Goal: Navigation & Orientation: Understand site structure

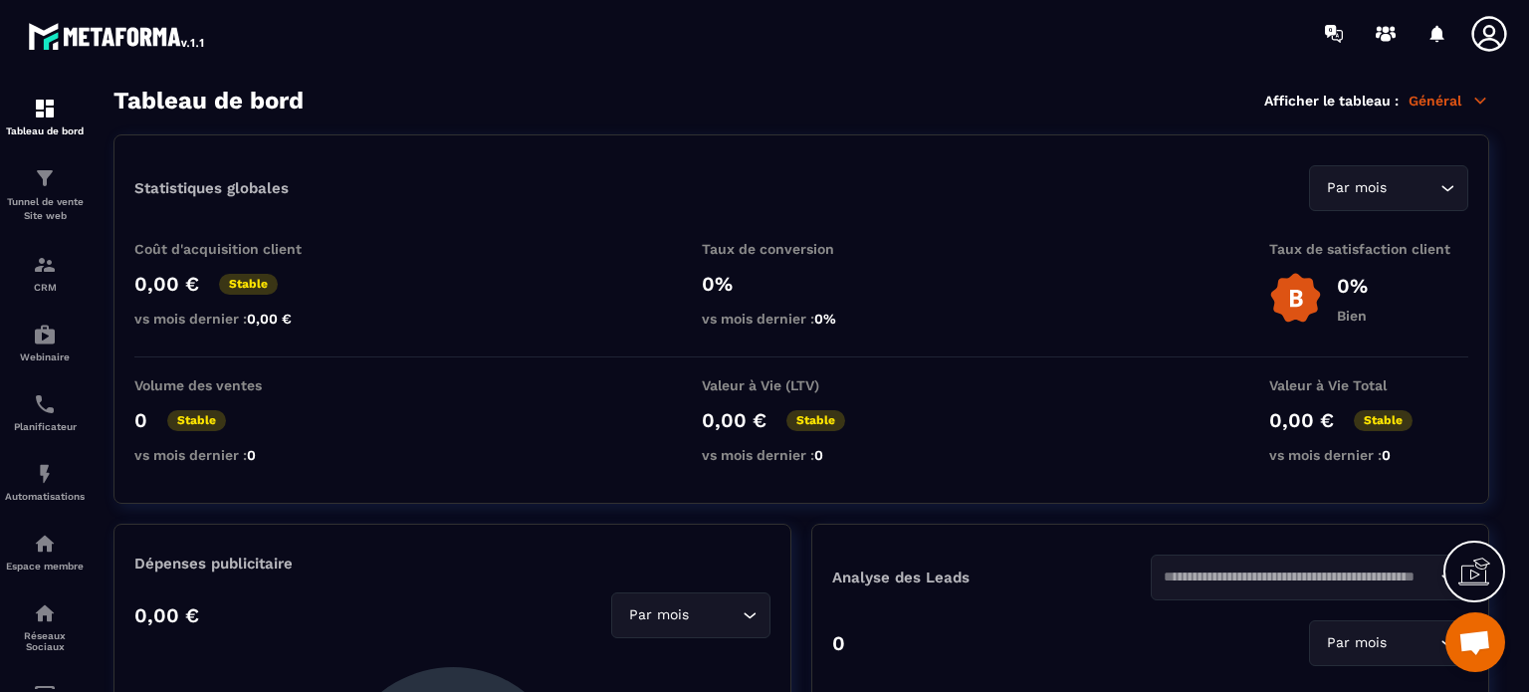
click at [1472, 637] on span "Ouvrir le chat" at bounding box center [1475, 644] width 33 height 28
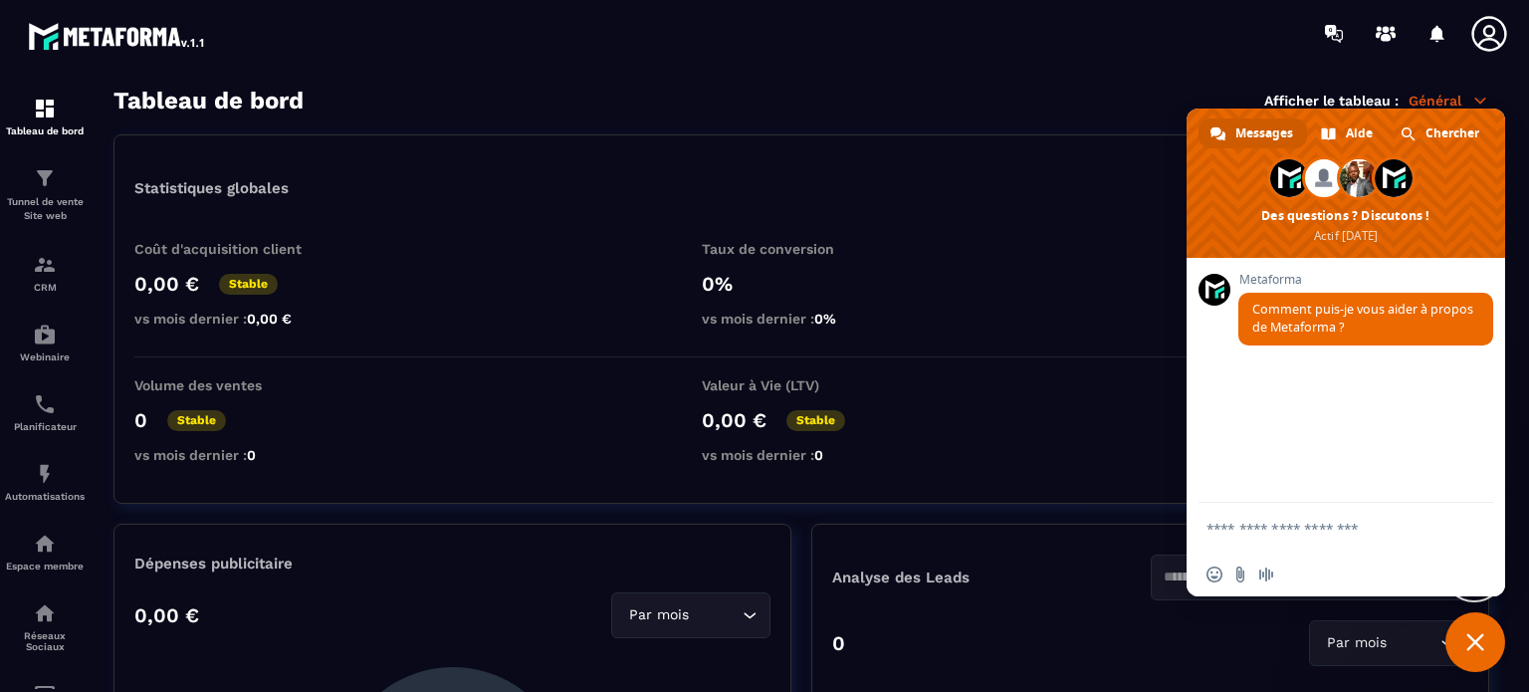
click at [1237, 524] on textarea "Entrez votre message..." at bounding box center [1324, 529] width 235 height 18
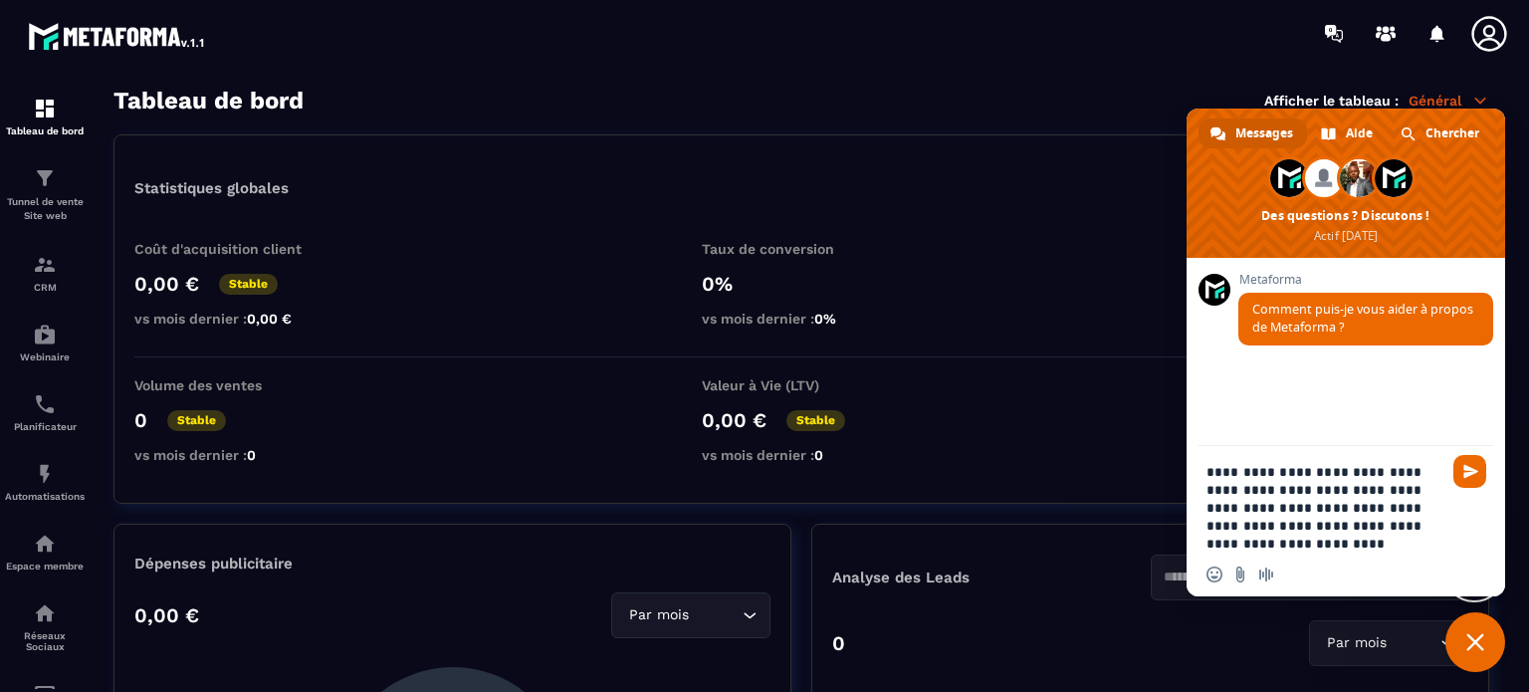
click at [1264, 525] on textarea "**********" at bounding box center [1324, 508] width 235 height 90
drag, startPoint x: 1260, startPoint y: 517, endPoint x: 1300, endPoint y: 579, distance: 74.0
click at [1262, 519] on textarea "**********" at bounding box center [1324, 508] width 235 height 90
click at [1386, 509] on textarea "**********" at bounding box center [1324, 499] width 235 height 108
click at [1399, 548] on textarea "**********" at bounding box center [1324, 508] width 235 height 90
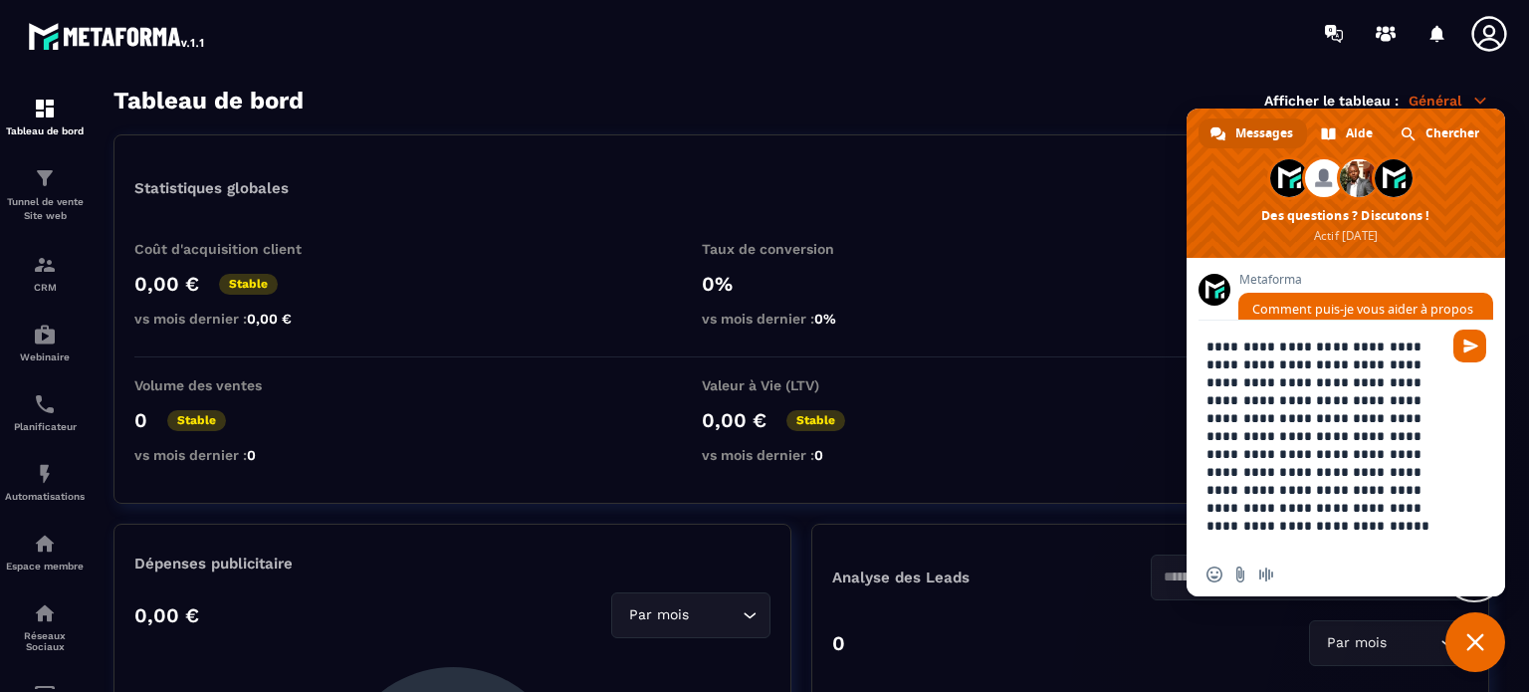
click at [1342, 509] on textarea "**********" at bounding box center [1324, 445] width 235 height 215
click at [1213, 568] on span "Insérer un emoji" at bounding box center [1215, 575] width 16 height 16
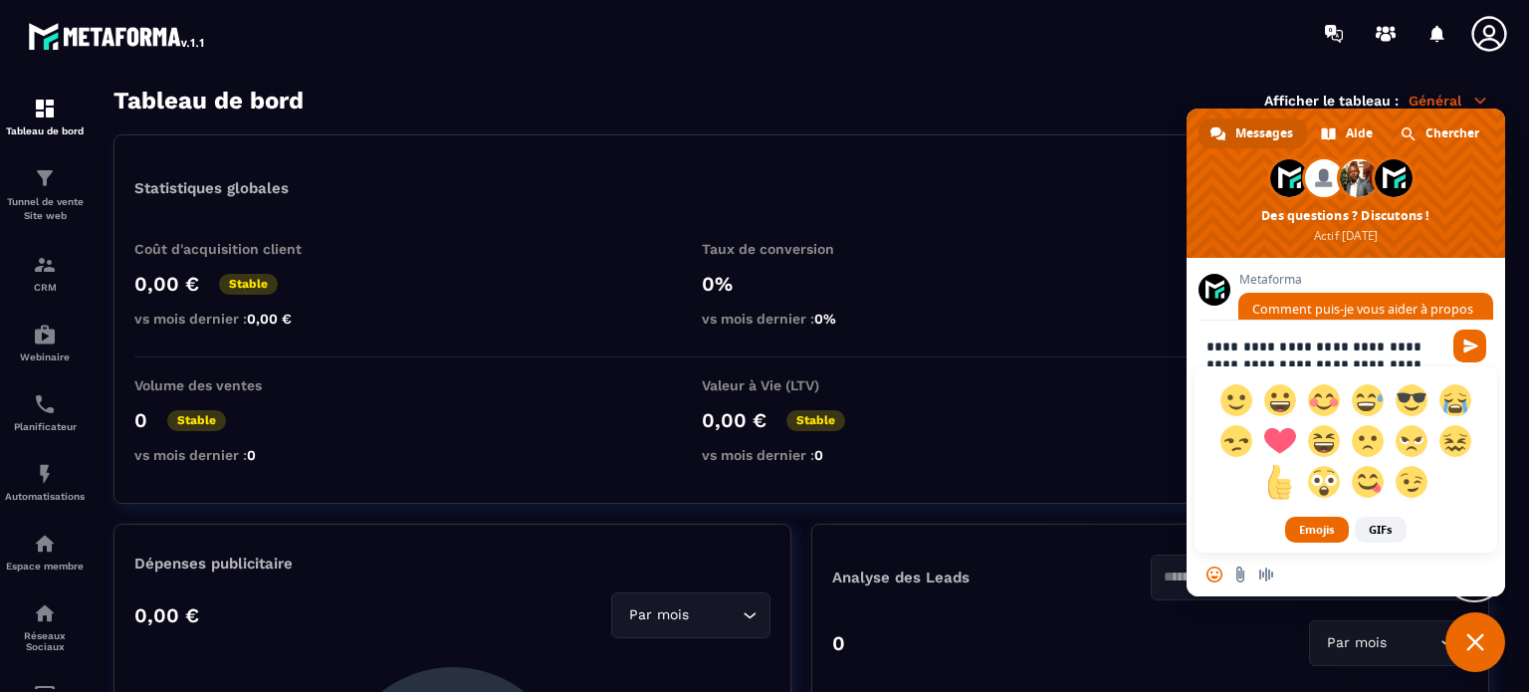
click at [1280, 482] on span at bounding box center [1280, 481] width 35 height 35
type textarea "**********"
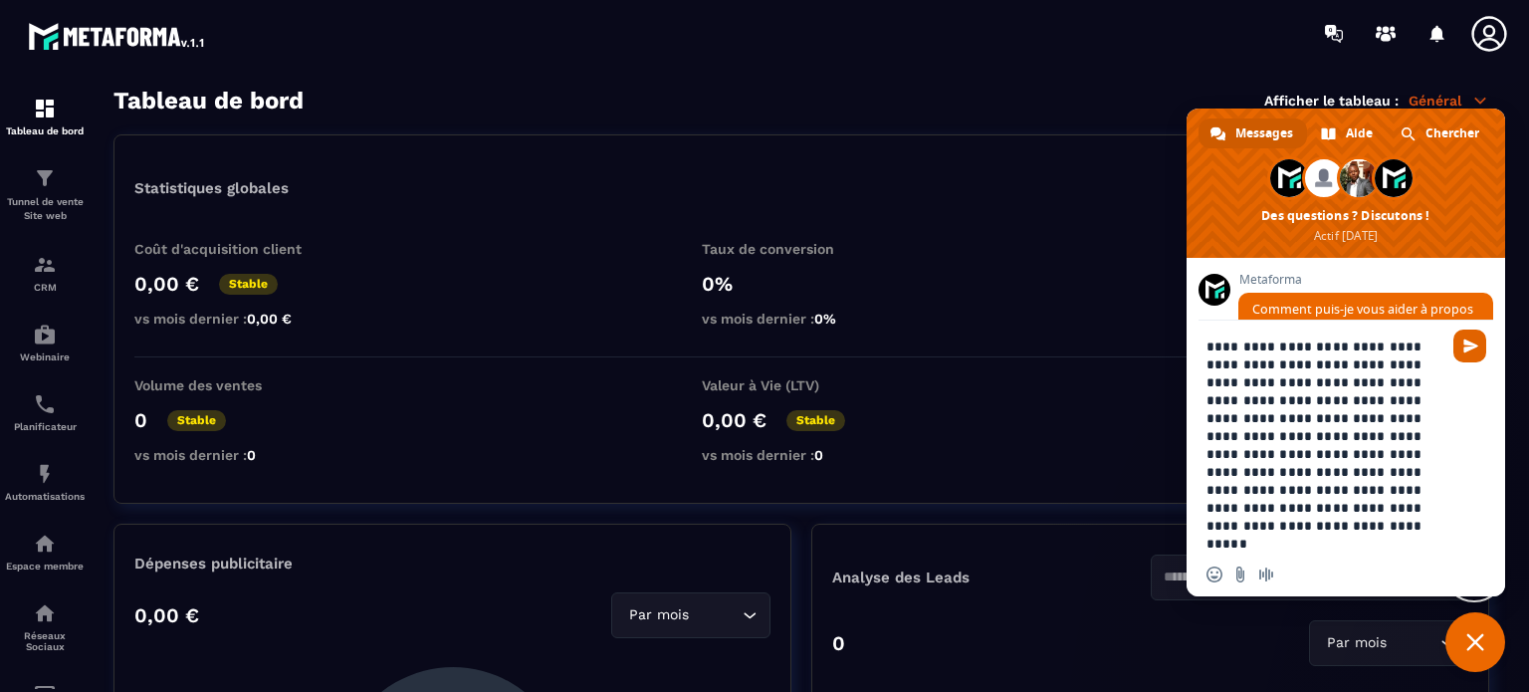
click at [1469, 349] on span "Envoyer" at bounding box center [1471, 346] width 15 height 15
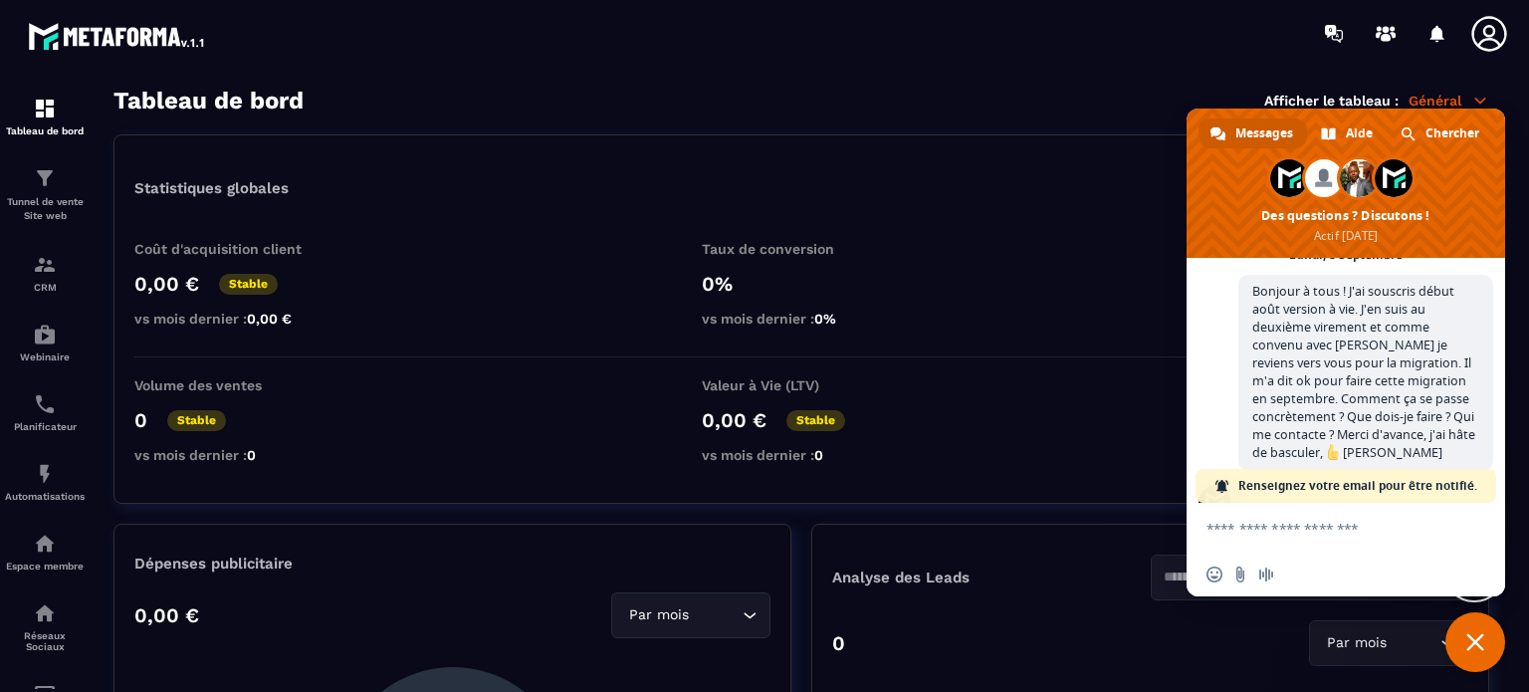
scroll to position [303, 0]
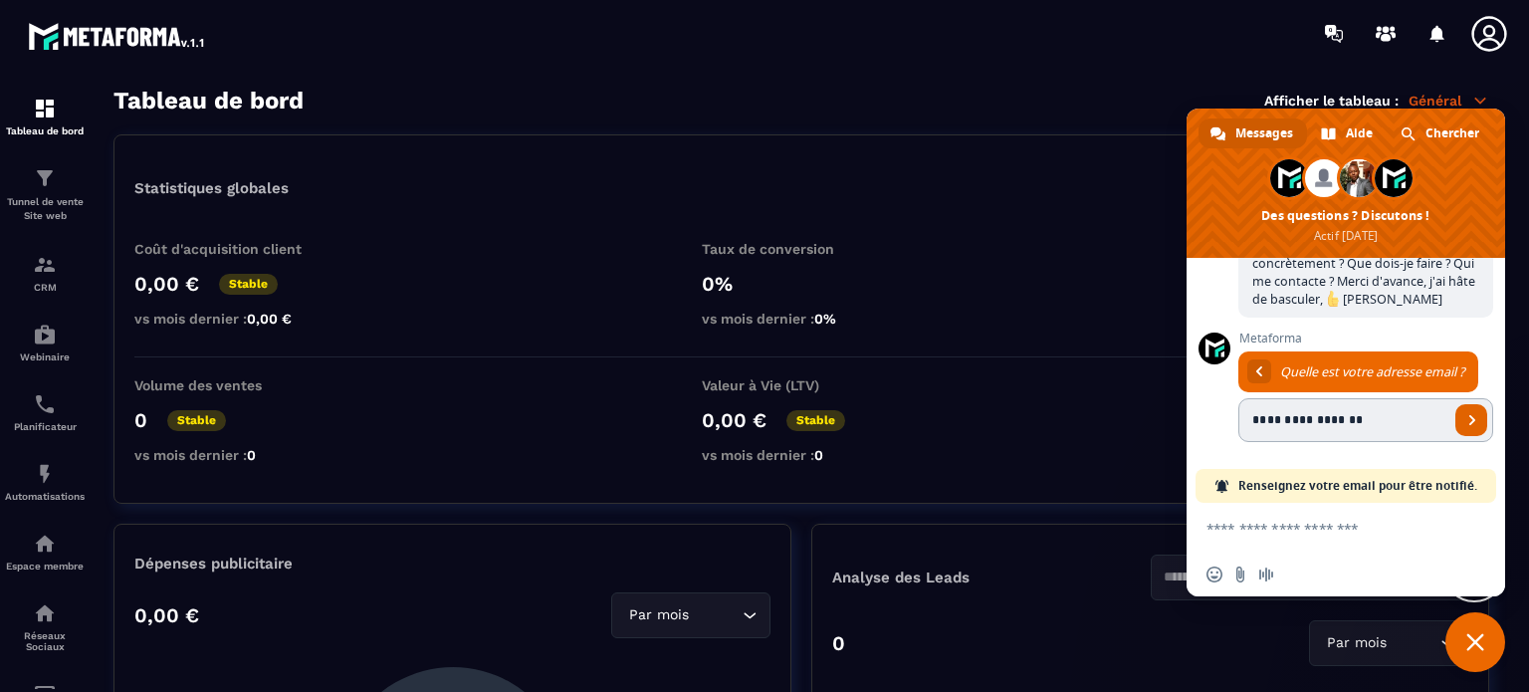
type input "**********"
click at [1468, 423] on span "Envoyer" at bounding box center [1473, 420] width 10 height 10
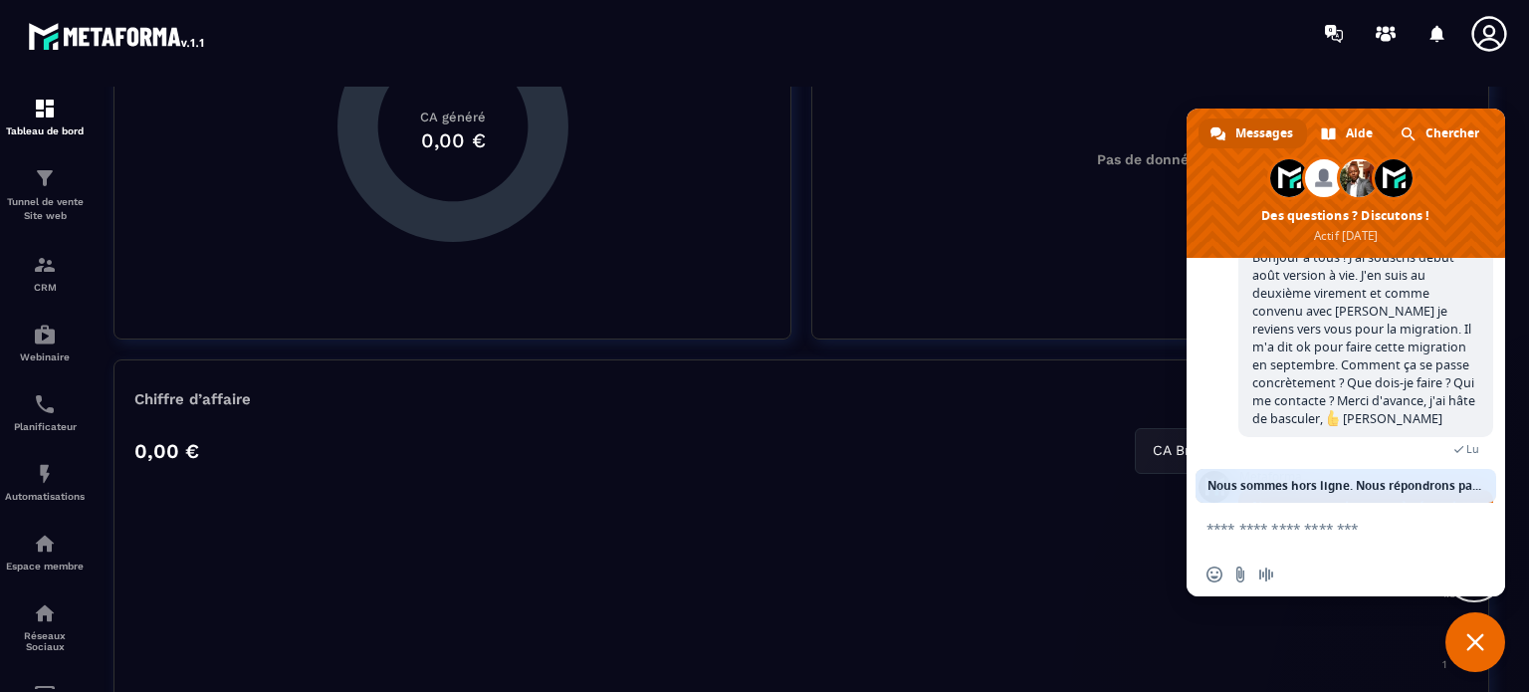
scroll to position [797, 0]
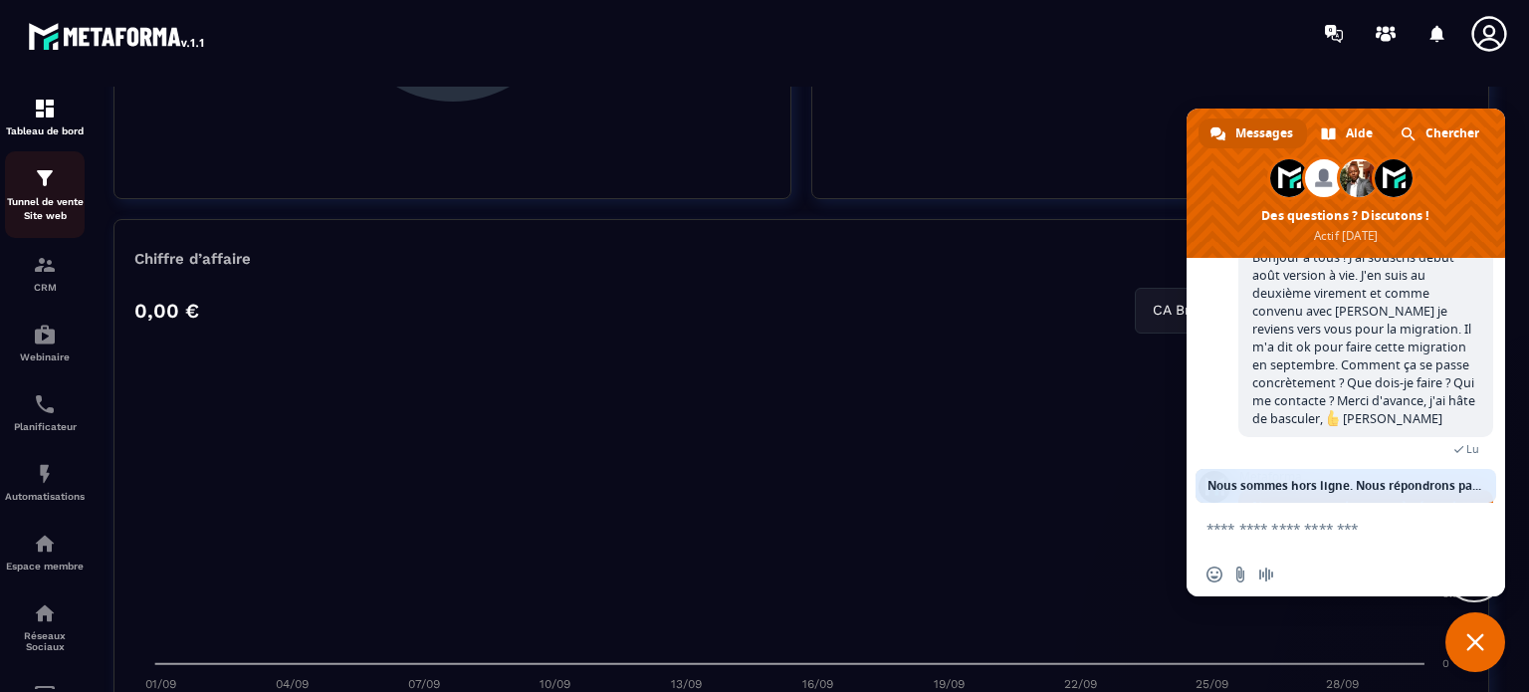
click at [41, 182] on img at bounding box center [45, 178] width 24 height 24
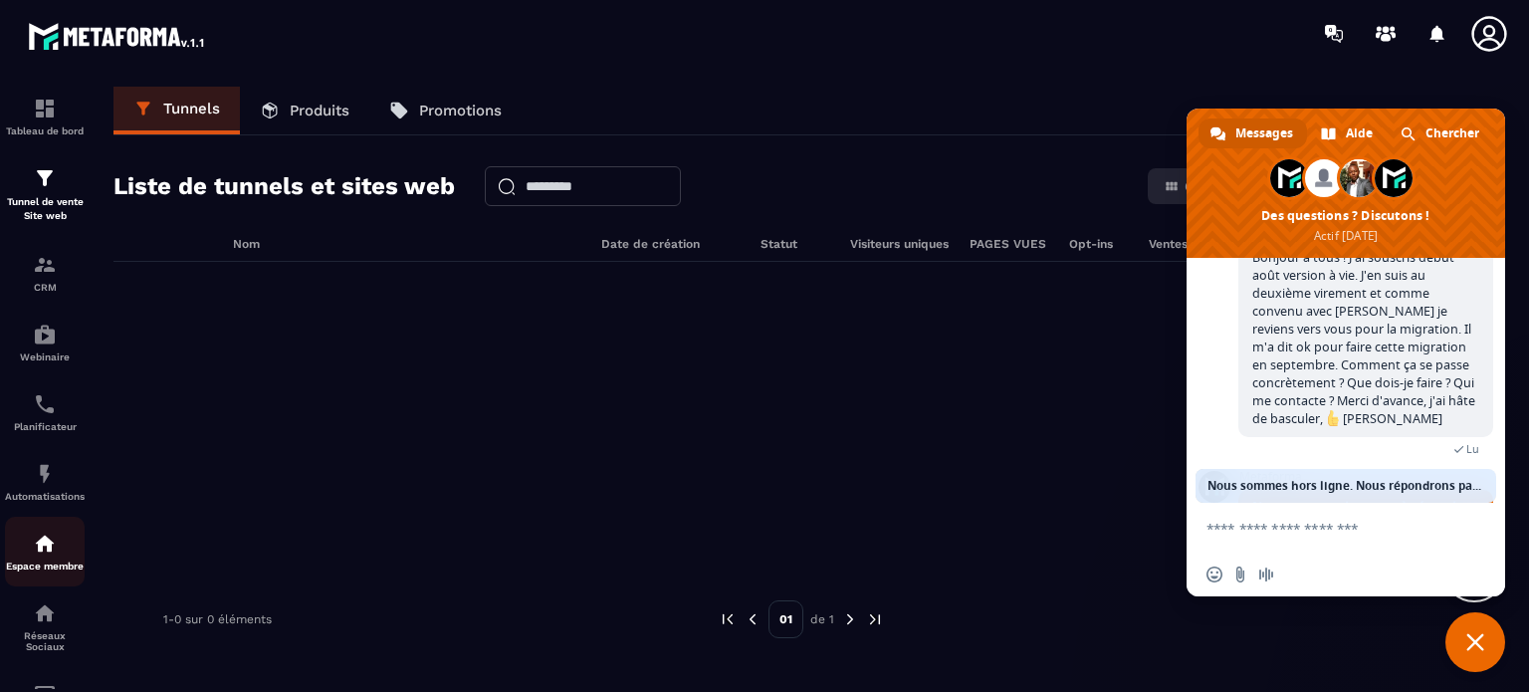
click at [41, 556] on img at bounding box center [45, 544] width 24 height 24
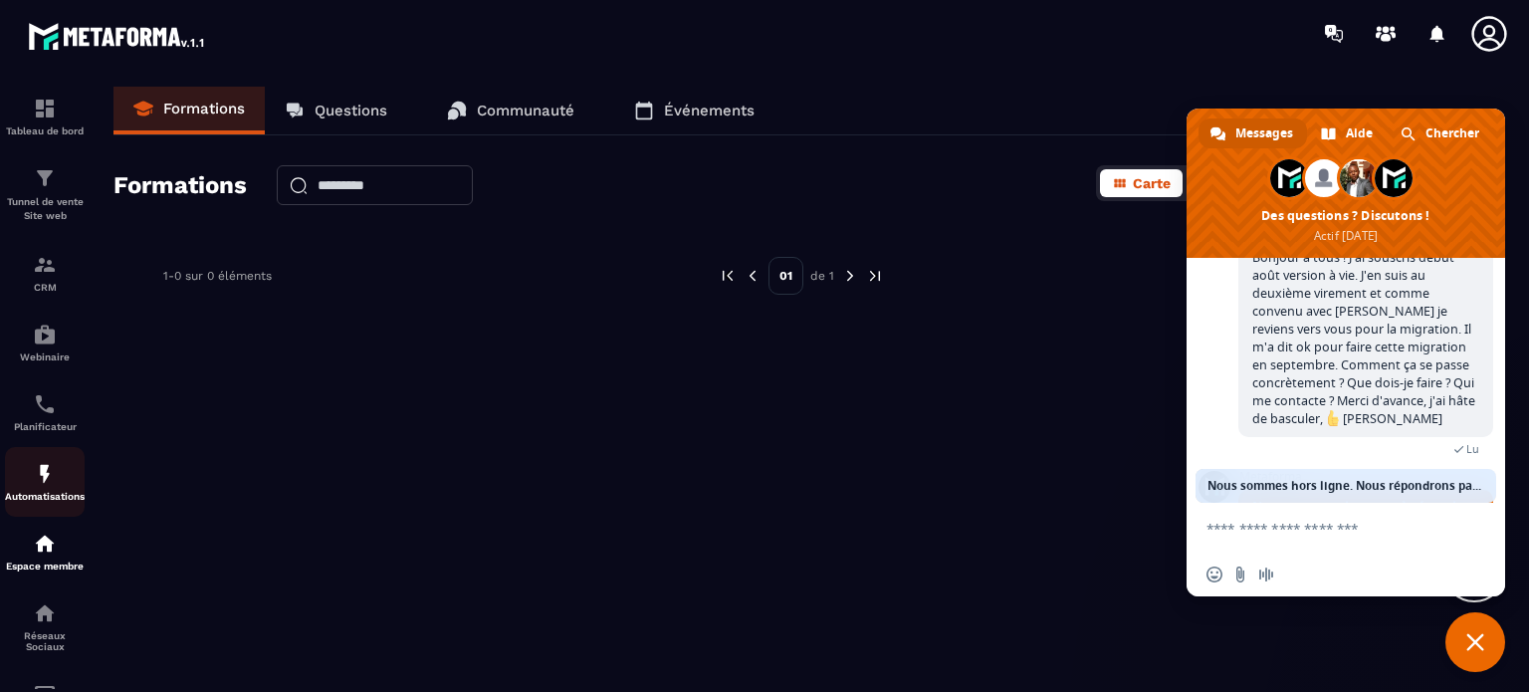
click at [47, 485] on img at bounding box center [45, 474] width 24 height 24
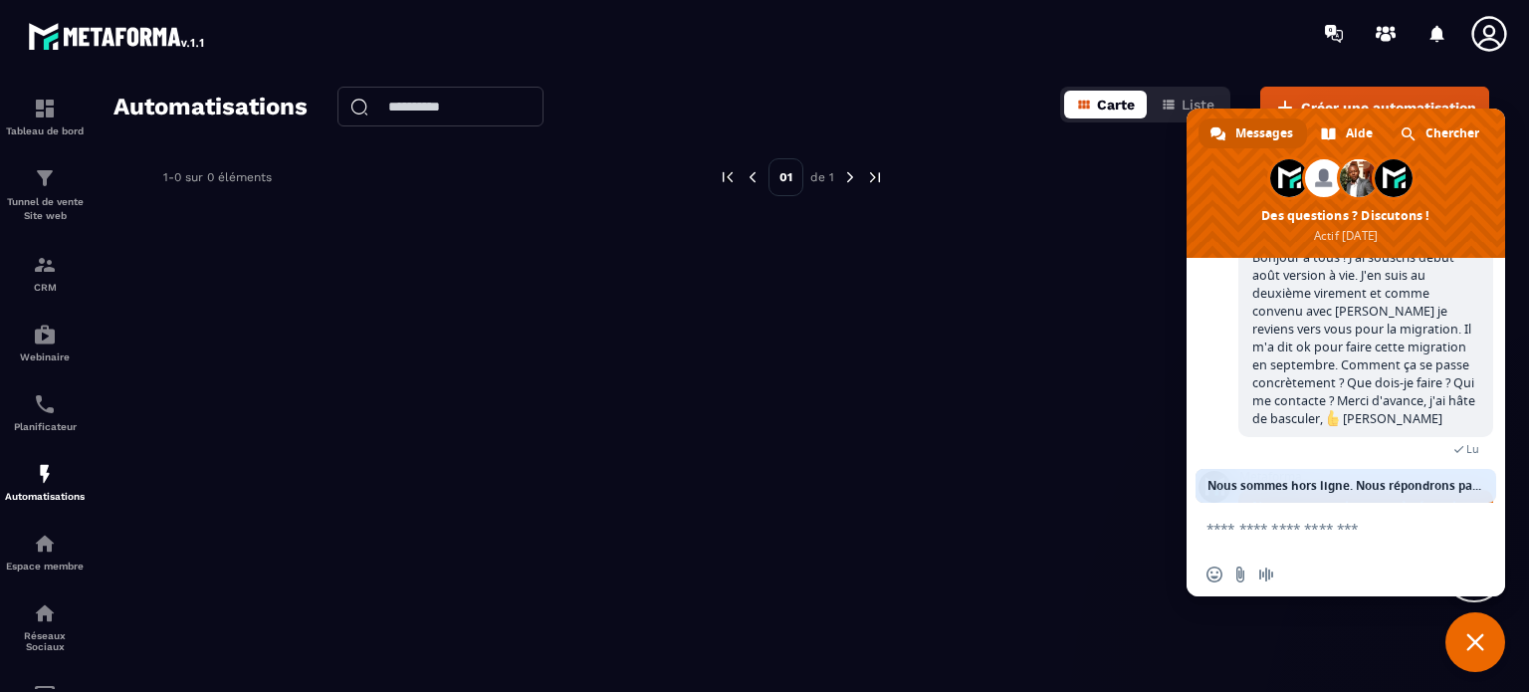
drag, startPoint x: 1377, startPoint y: 115, endPoint x: 1111, endPoint y: 110, distance: 265.9
click at [1111, 110] on body "Tableau de bord Tunnel de vente Site web CRM Webinaire Planificateur Automatisa…" at bounding box center [764, 346] width 1529 height 692
click at [46, 112] on img at bounding box center [45, 109] width 24 height 24
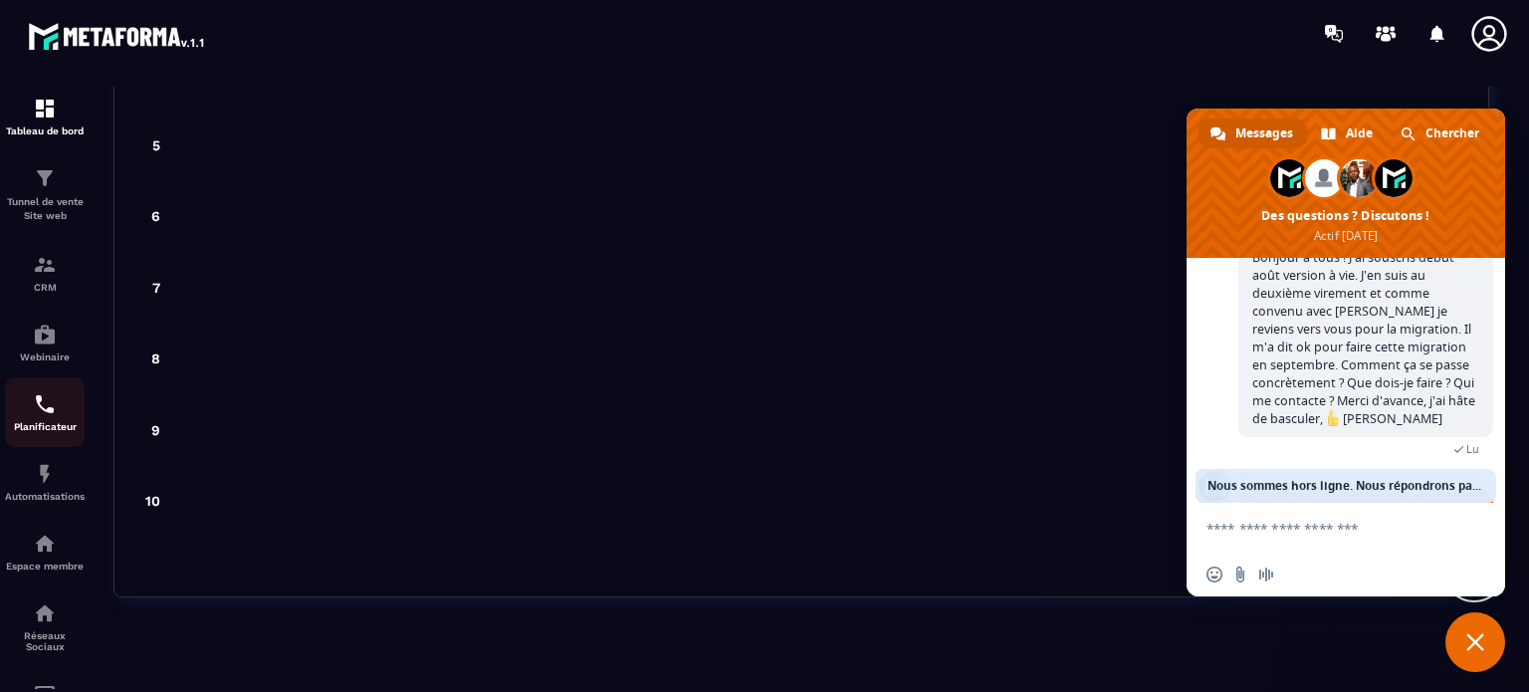
scroll to position [227, 0]
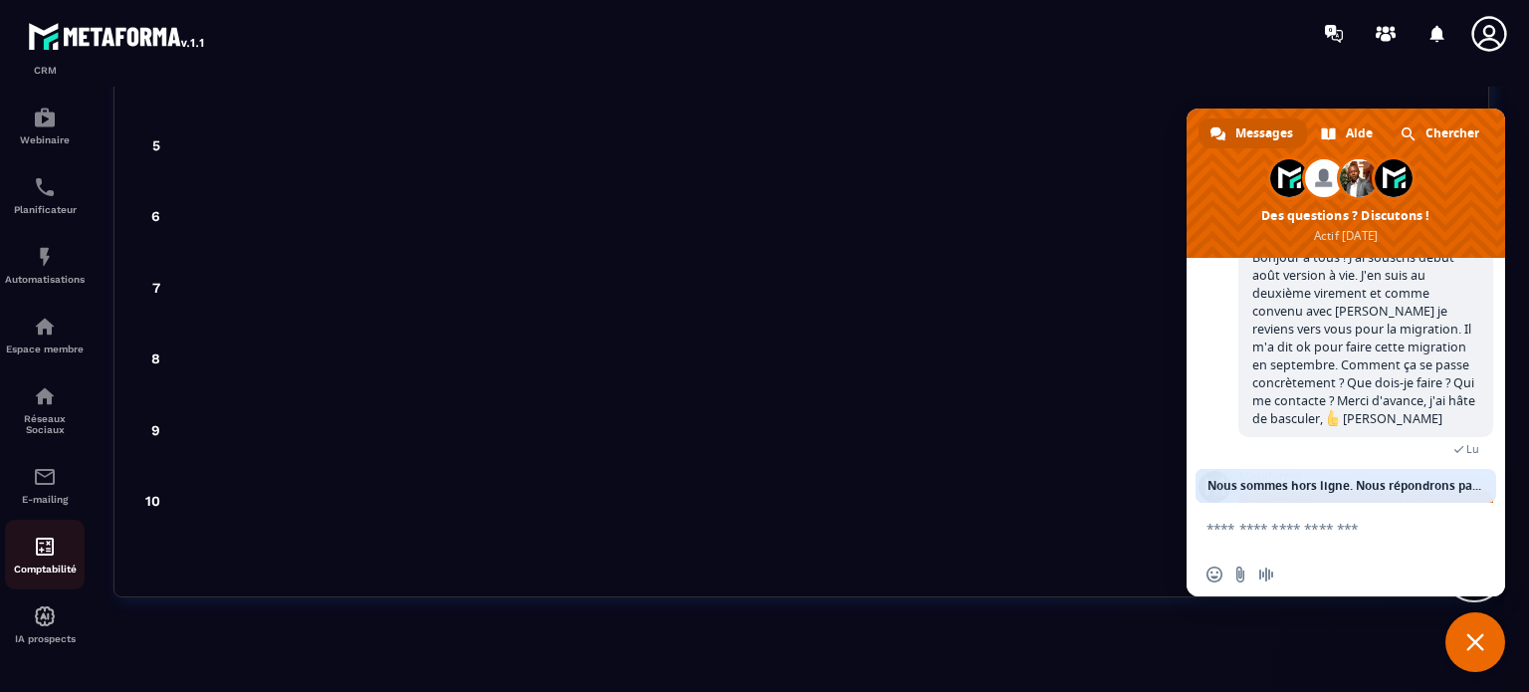
click at [40, 551] on img at bounding box center [45, 547] width 24 height 24
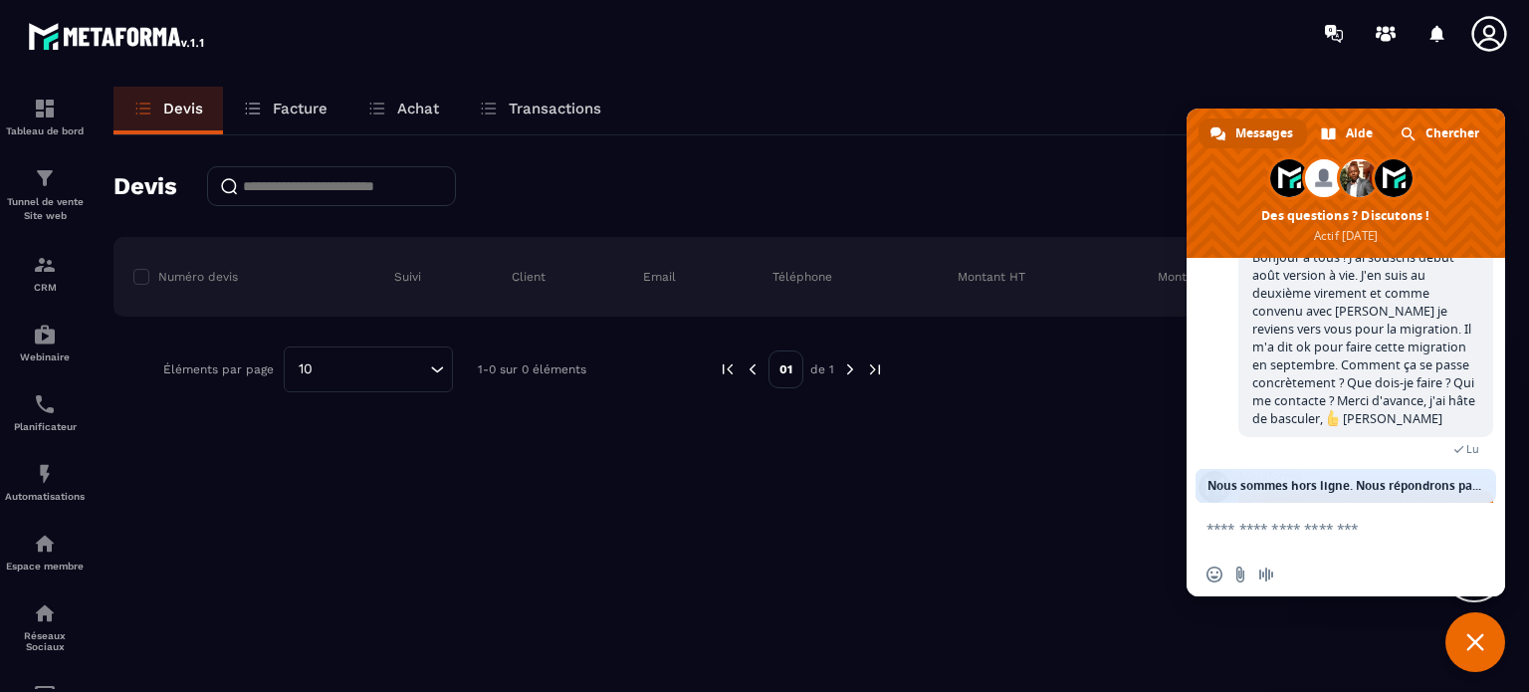
click at [298, 109] on p "Facture" at bounding box center [300, 109] width 55 height 18
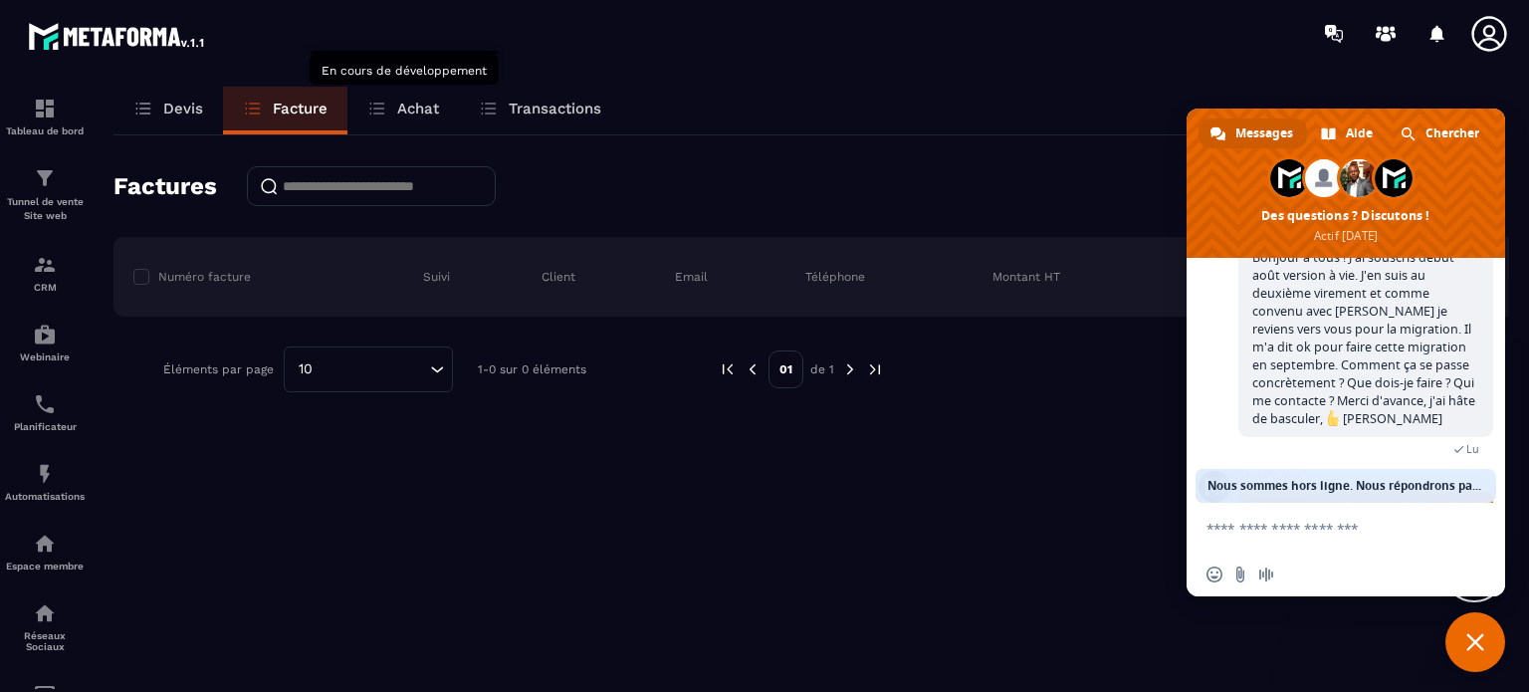
click at [420, 110] on p "Achat" at bounding box center [418, 109] width 42 height 18
click at [526, 111] on p "Transactions" at bounding box center [555, 109] width 93 height 18
click at [43, 481] on img at bounding box center [45, 474] width 24 height 24
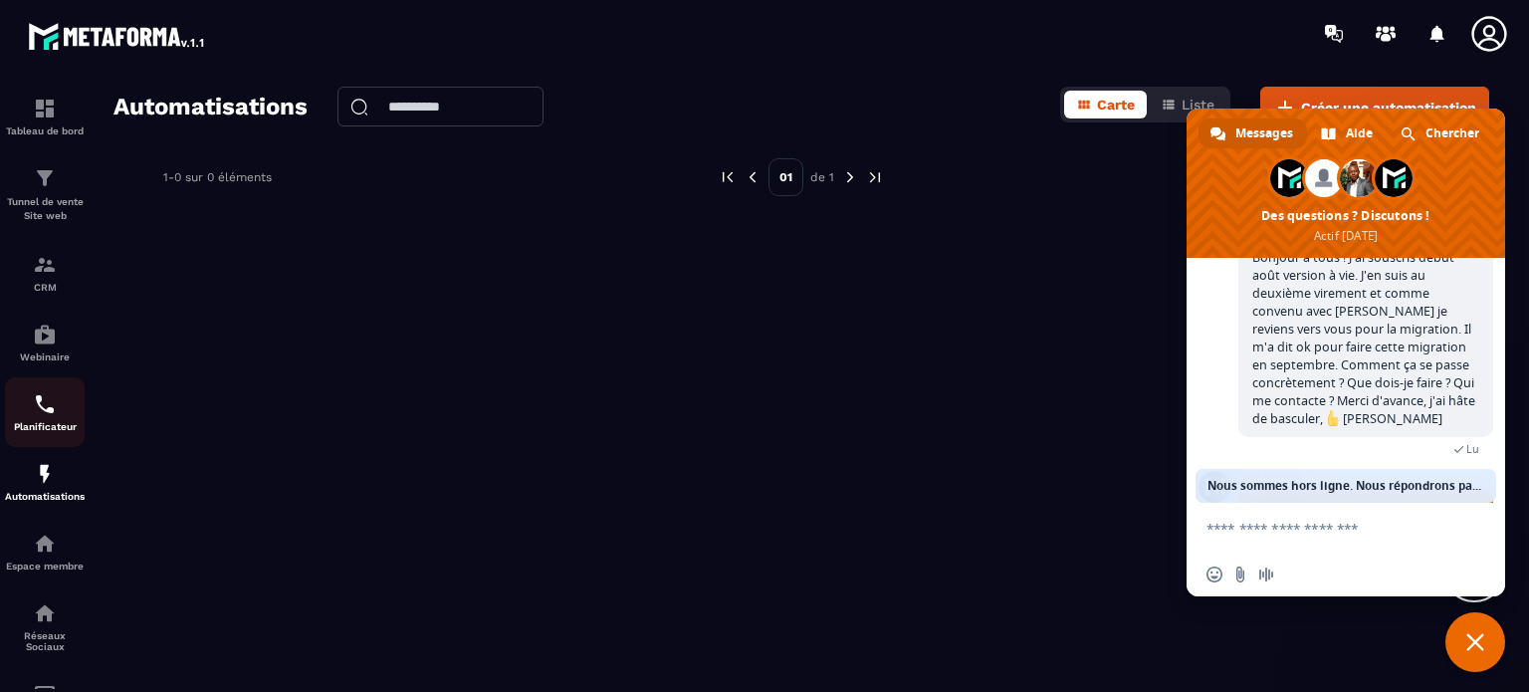
click at [44, 405] on img at bounding box center [45, 404] width 24 height 24
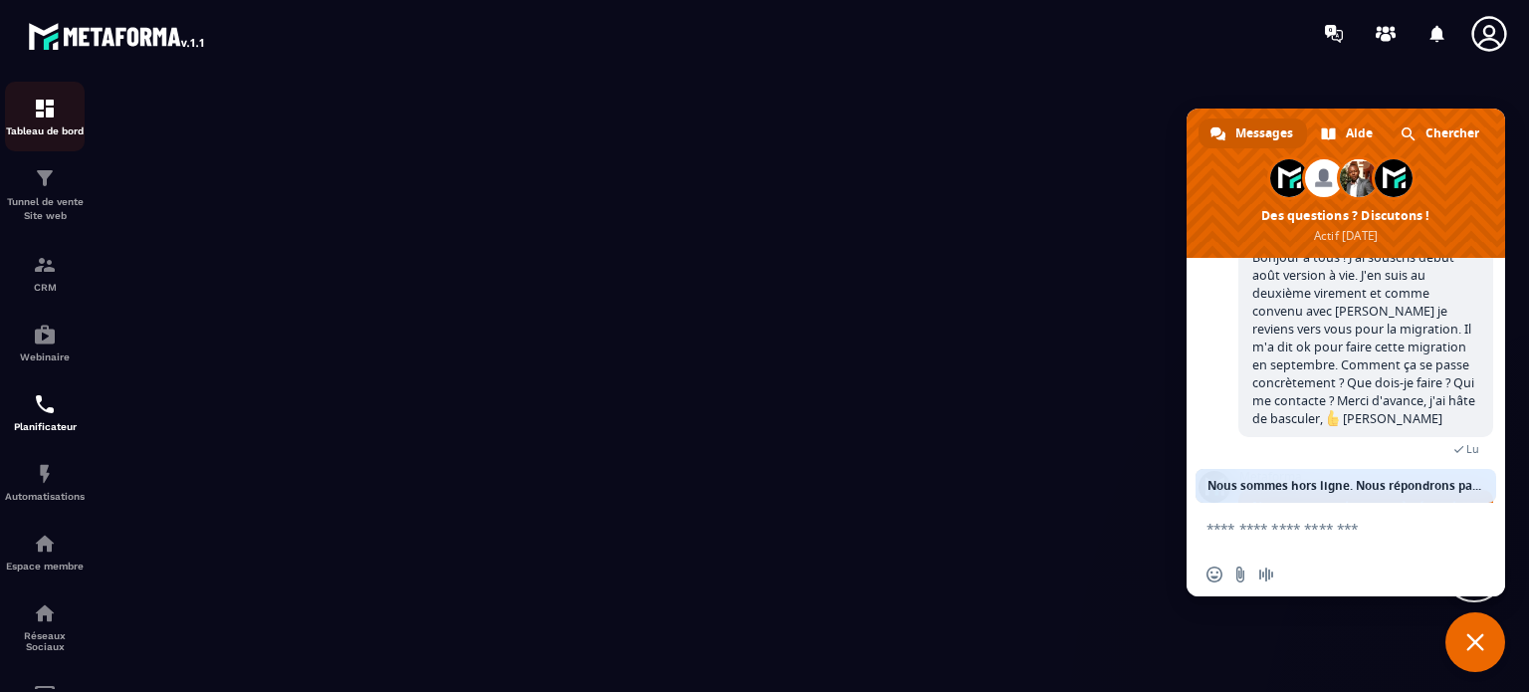
click at [49, 122] on div "Tableau de bord" at bounding box center [45, 117] width 80 height 40
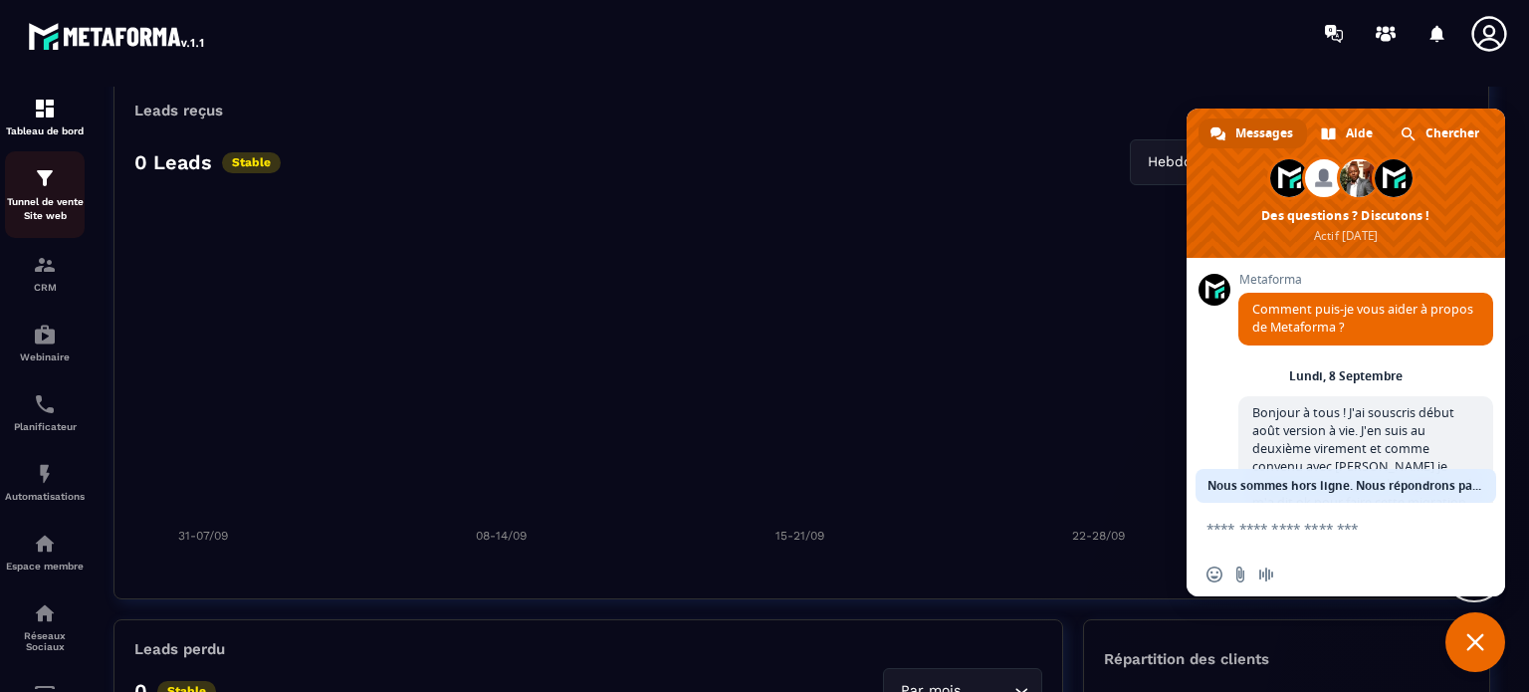
click at [45, 206] on p "Tunnel de vente Site web" at bounding box center [45, 209] width 80 height 28
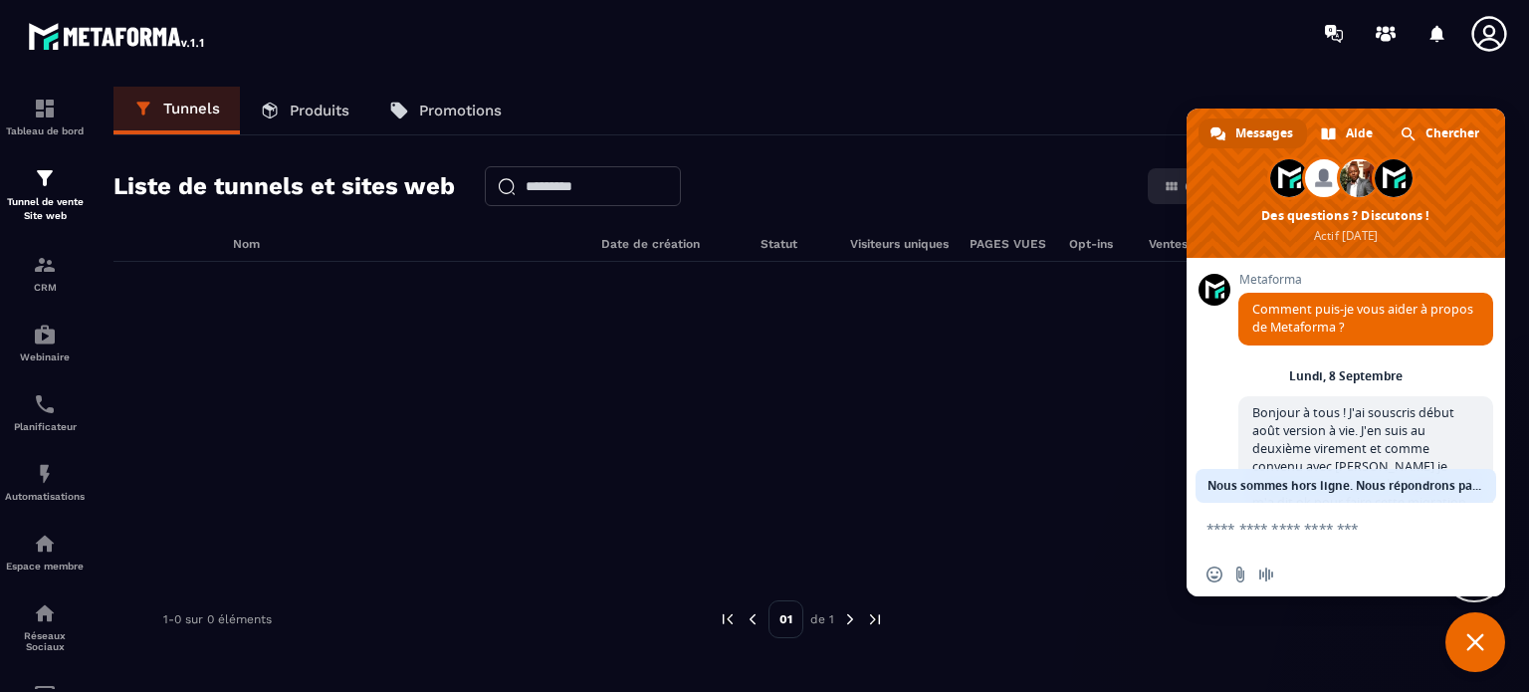
click at [318, 105] on p "Produits" at bounding box center [320, 111] width 60 height 18
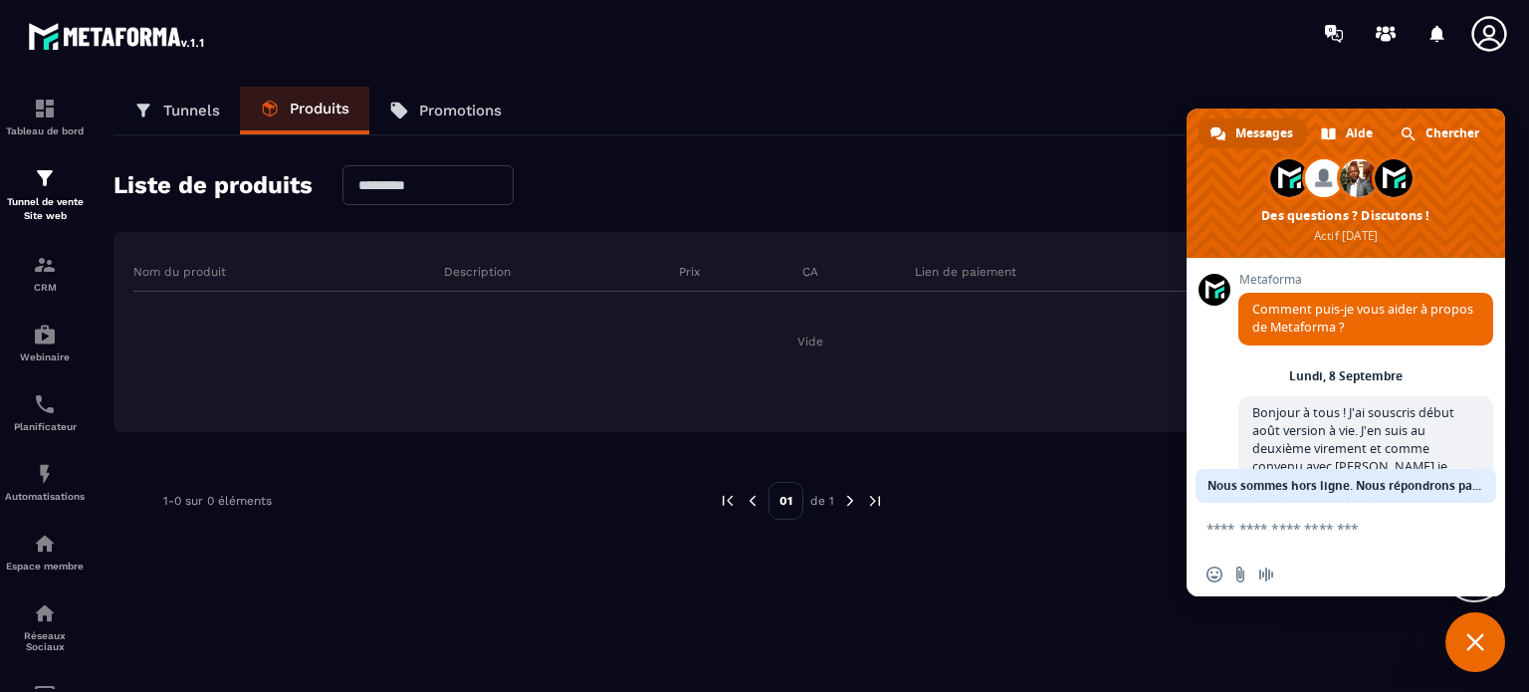
click at [195, 105] on p "Tunnels" at bounding box center [191, 111] width 57 height 18
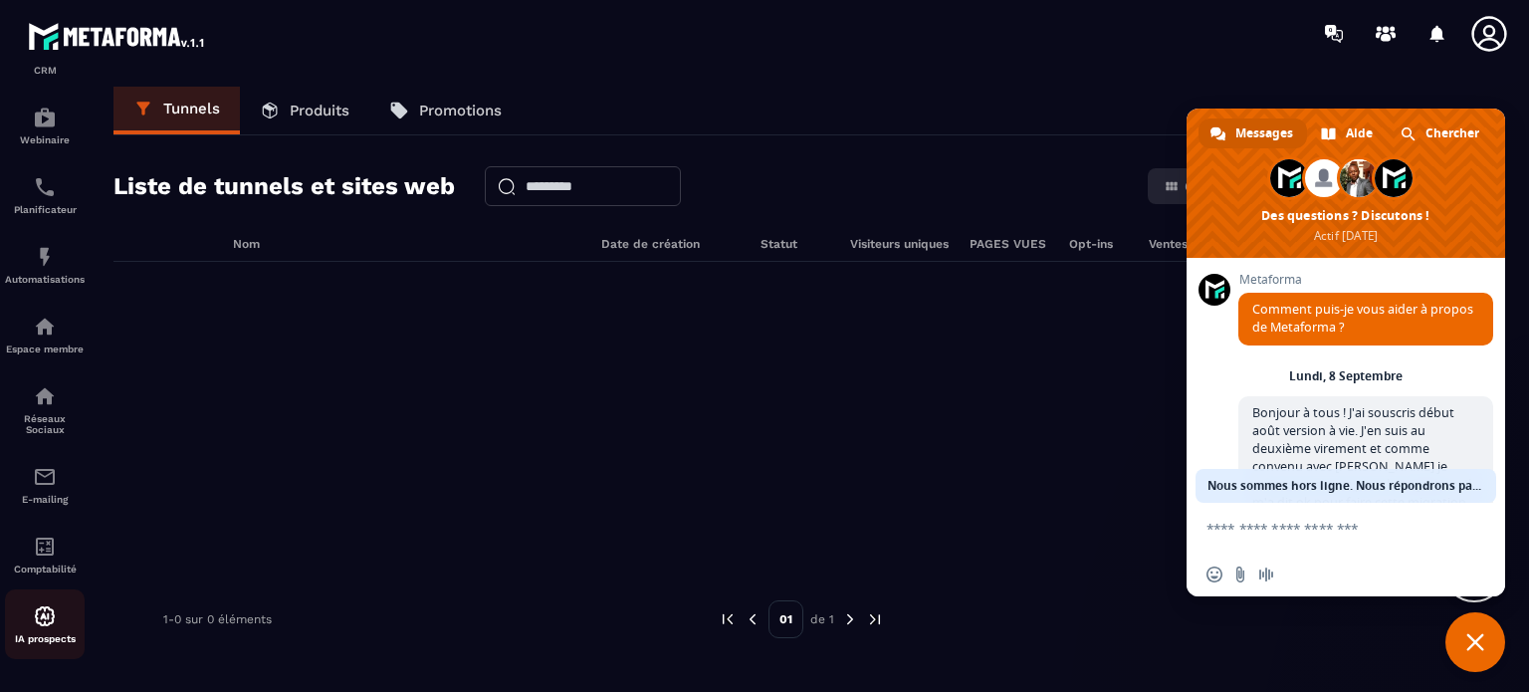
scroll to position [227, 0]
click at [1385, 31] on circle at bounding box center [1386, 29] width 7 height 7
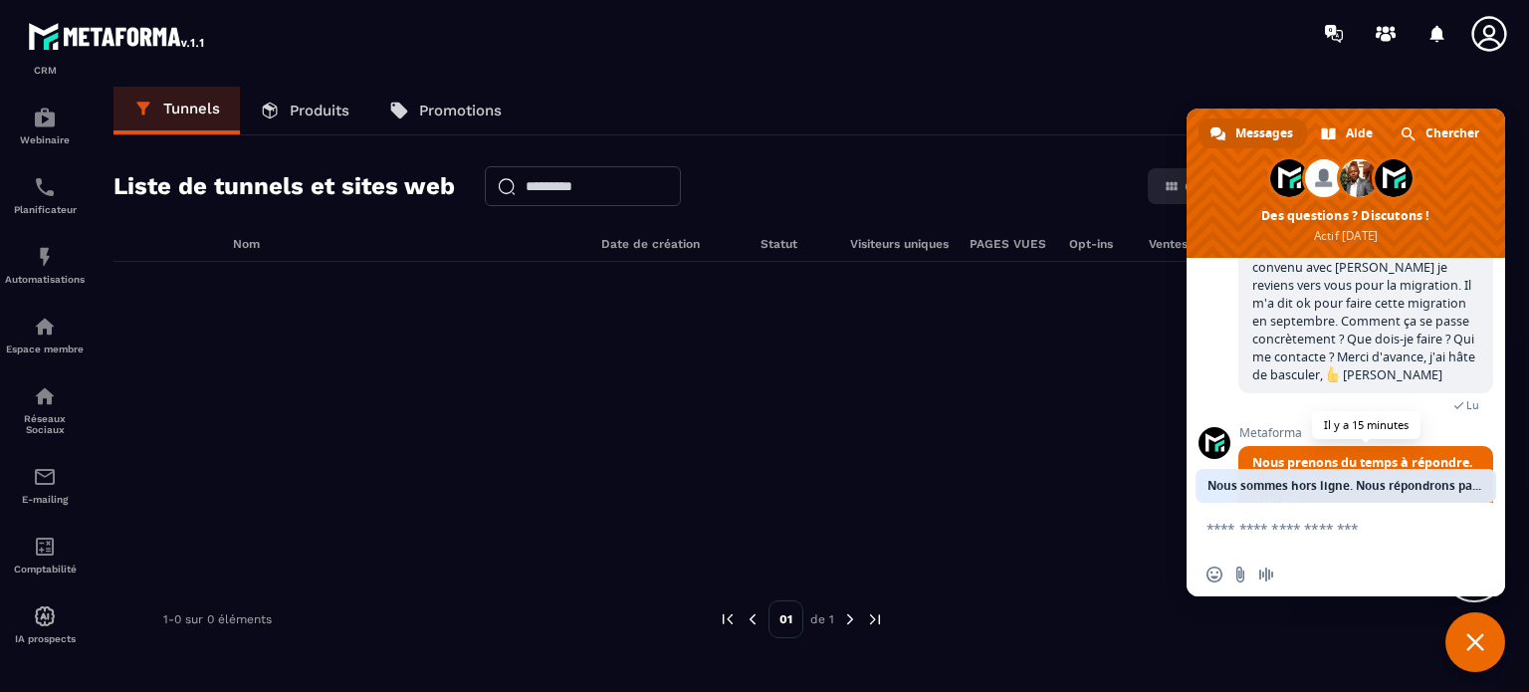
scroll to position [343, 0]
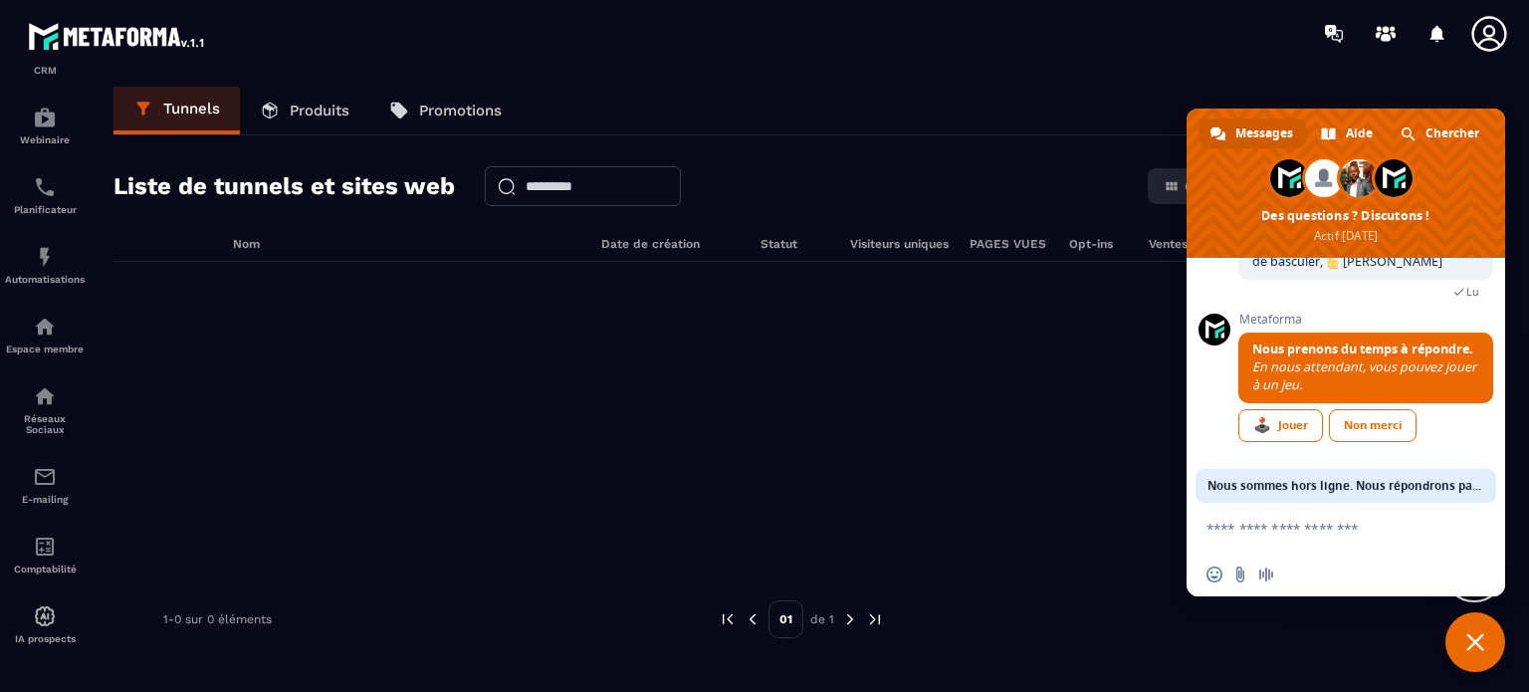
click at [1363, 417] on div "Non merci" at bounding box center [1373, 425] width 88 height 33
